Goal: Navigation & Orientation: Find specific page/section

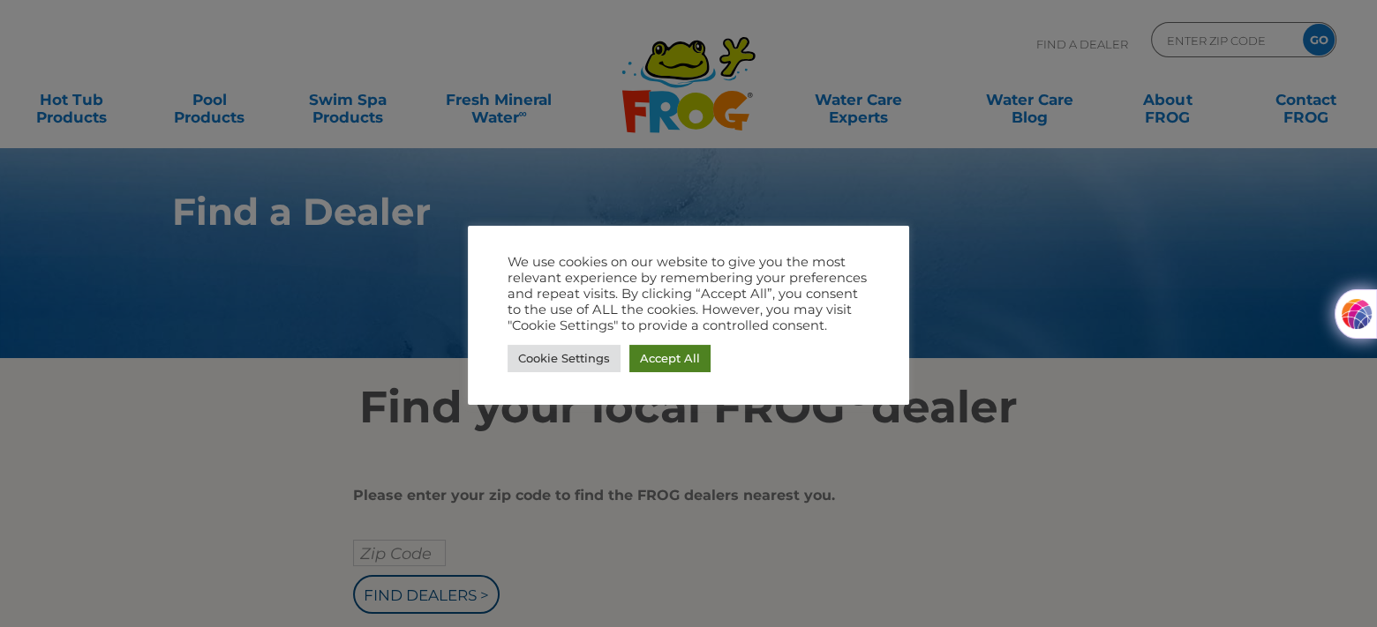
click at [664, 358] on link "Accept All" at bounding box center [669, 358] width 81 height 27
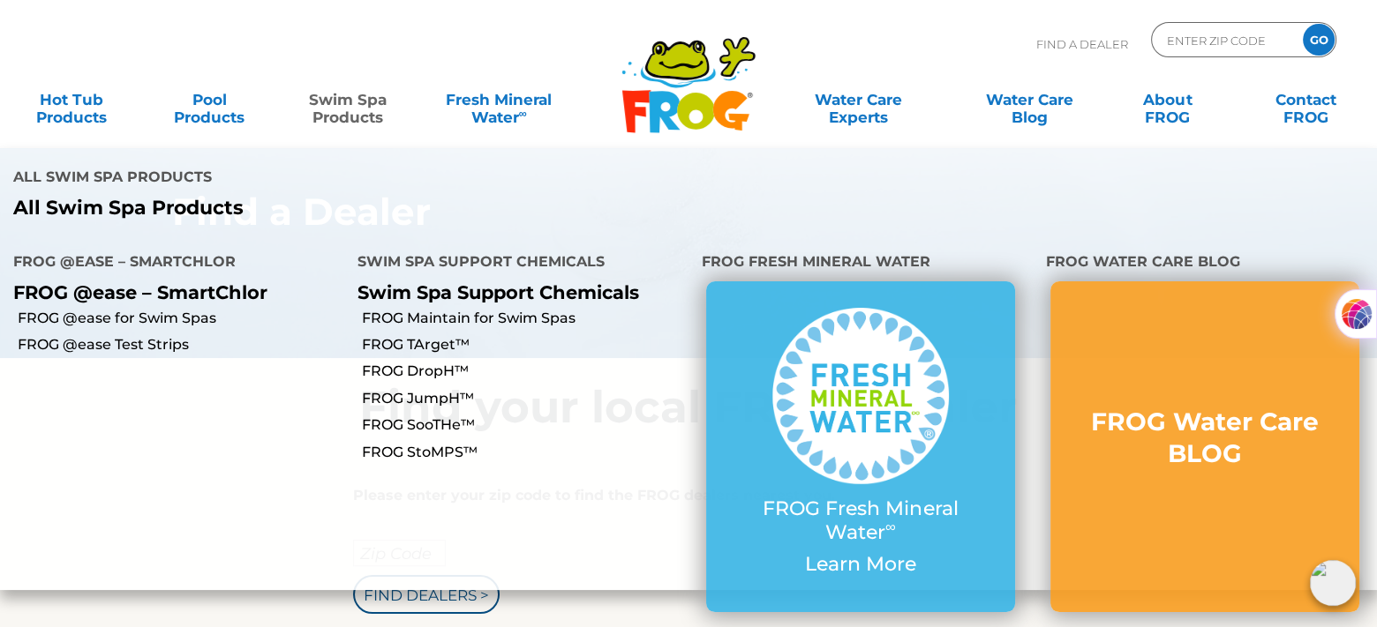
drag, startPoint x: 515, startPoint y: 193, endPoint x: 517, endPoint y: 160, distance: 33.6
click at [517, 160] on li "All Swim Spa Products All Swim Spa Products" at bounding box center [344, 190] width 688 height 85
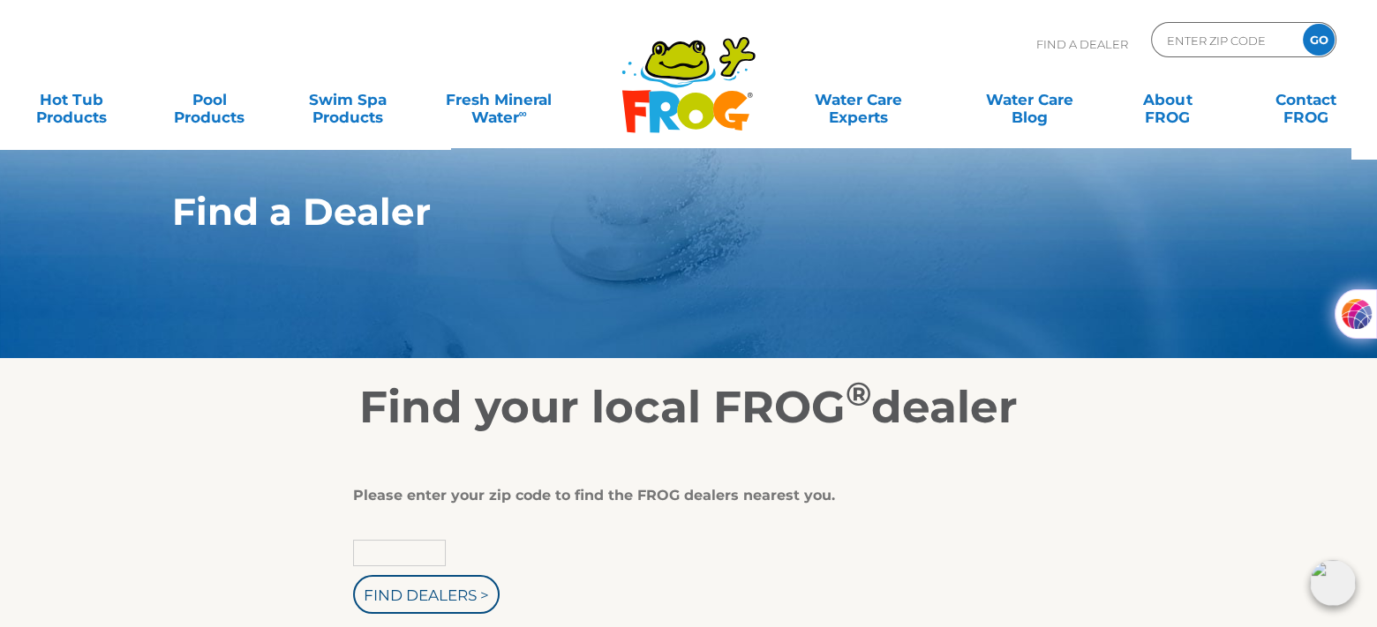
click at [427, 551] on input "text" at bounding box center [399, 553] width 93 height 26
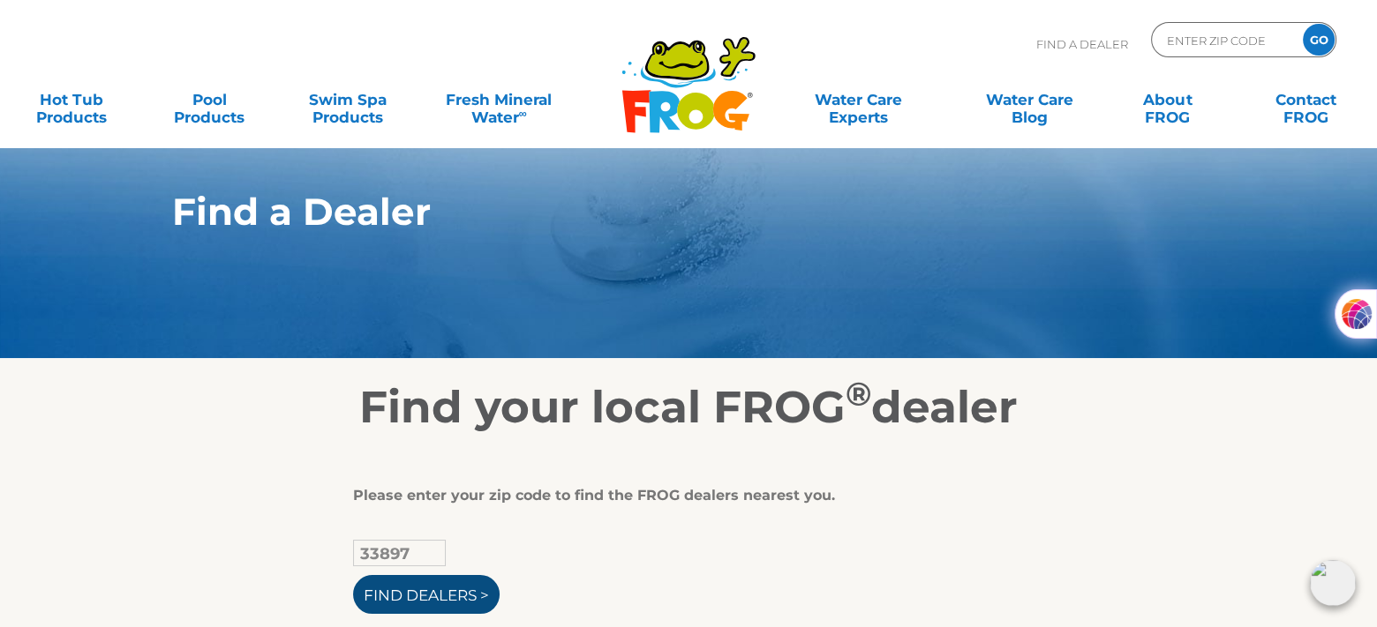
type input "33897"
click at [420, 589] on input "Find Dealers >" at bounding box center [426, 594] width 146 height 39
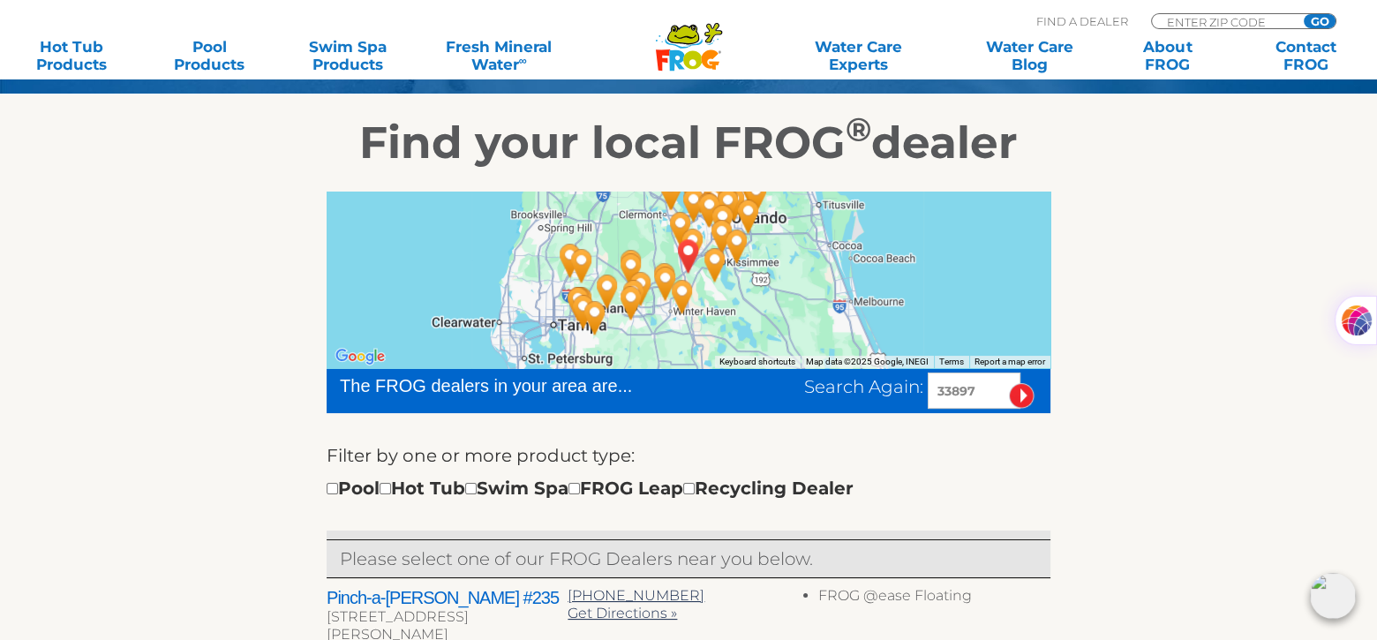
scroll to position [281, 0]
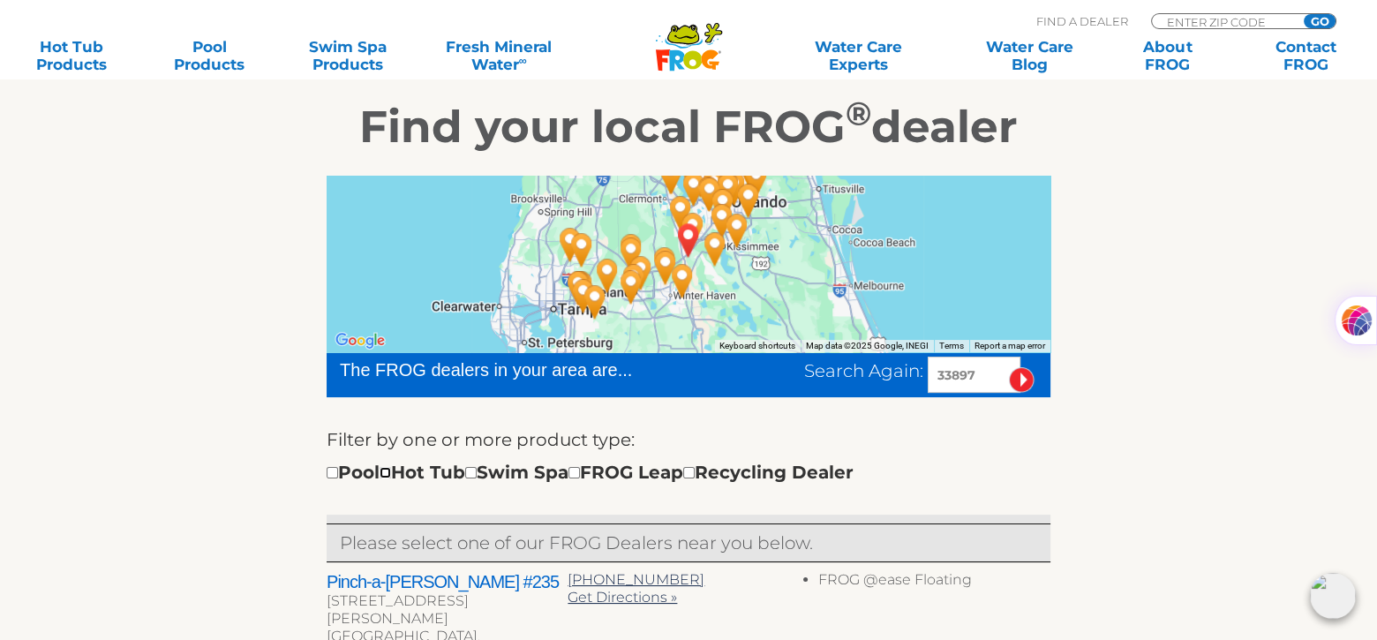
click at [391, 473] on input "checkbox" at bounding box center [384, 472] width 11 height 11
checkbox input "true"
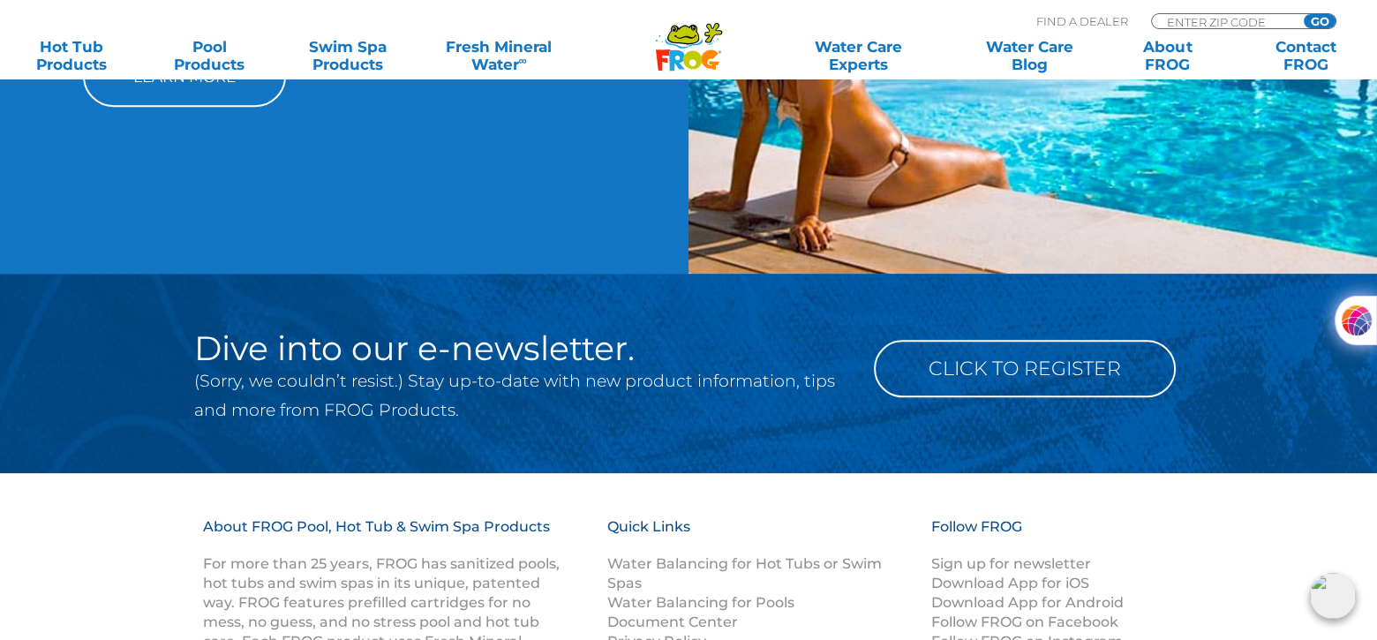
scroll to position [2089, 0]
